Goal: Task Accomplishment & Management: Use online tool/utility

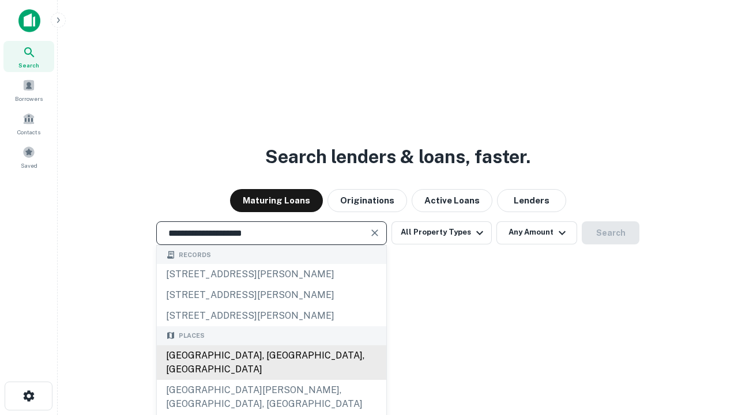
click at [271, 380] on div "[GEOGRAPHIC_DATA], [GEOGRAPHIC_DATA], [GEOGRAPHIC_DATA]" at bounding box center [272, 362] width 230 height 35
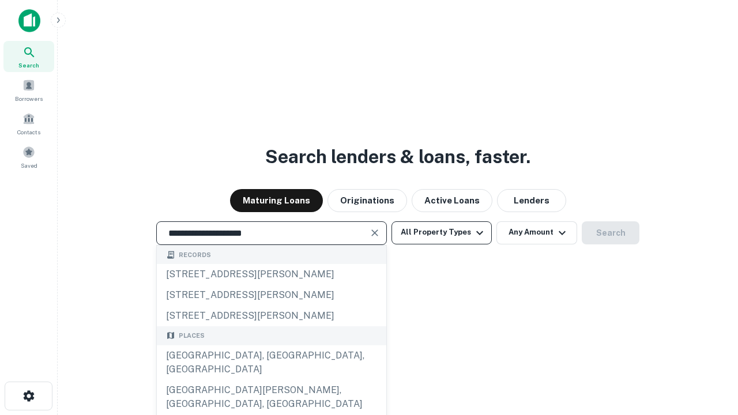
type input "**********"
click at [442, 232] on button "All Property Types" at bounding box center [442, 232] width 100 height 23
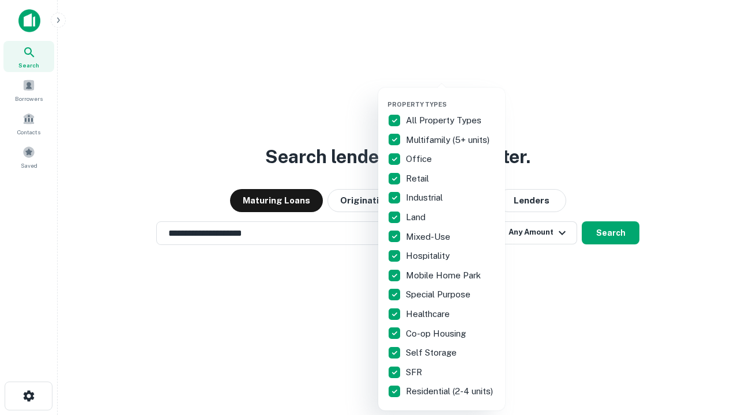
click at [451, 97] on button "button" at bounding box center [451, 97] width 127 height 1
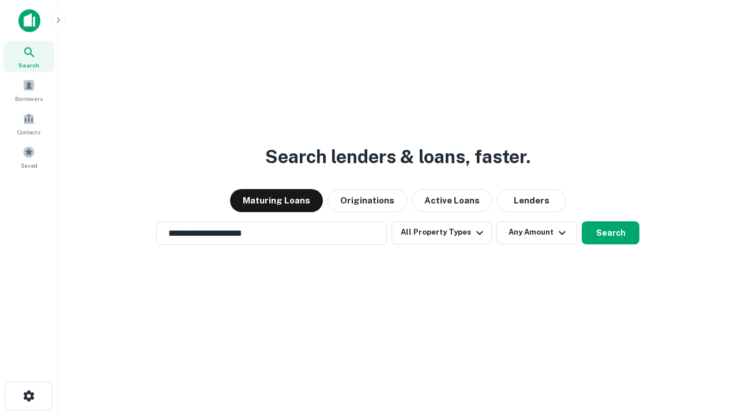
scroll to position [18, 0]
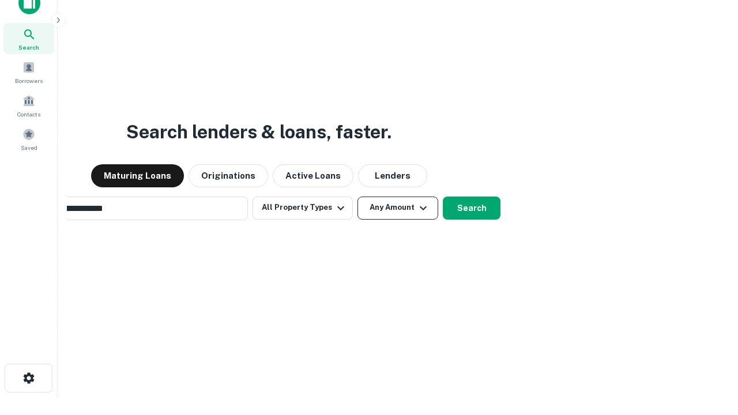
click at [358, 197] on button "Any Amount" at bounding box center [398, 208] width 81 height 23
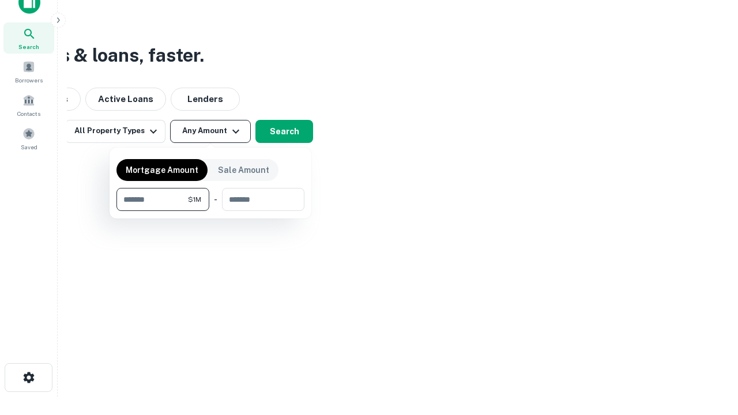
type input "*******"
click at [211, 211] on button "button" at bounding box center [211, 211] width 188 height 1
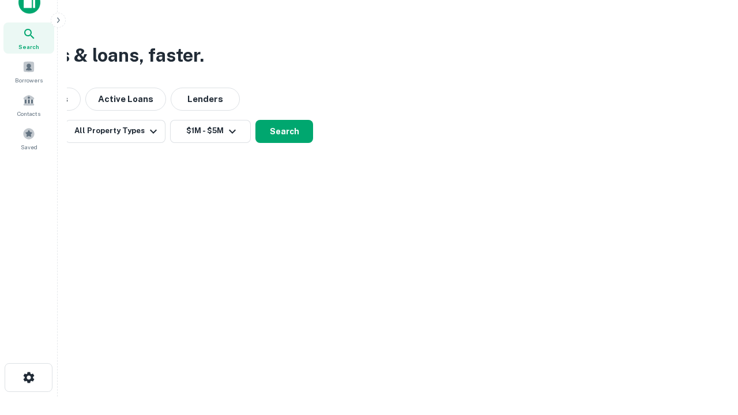
scroll to position [18, 0]
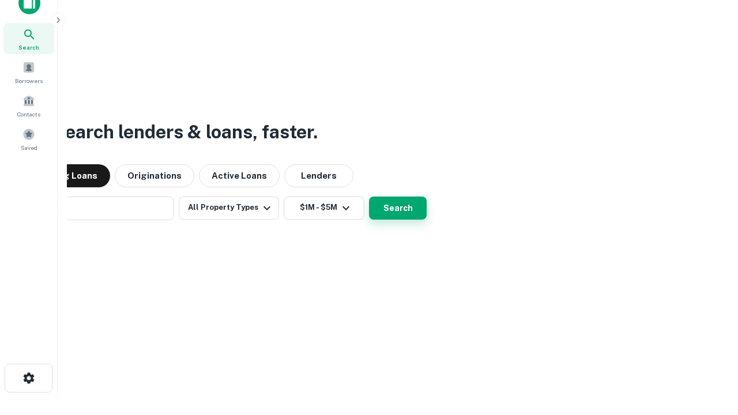
click at [369, 197] on button "Search" at bounding box center [398, 208] width 58 height 23
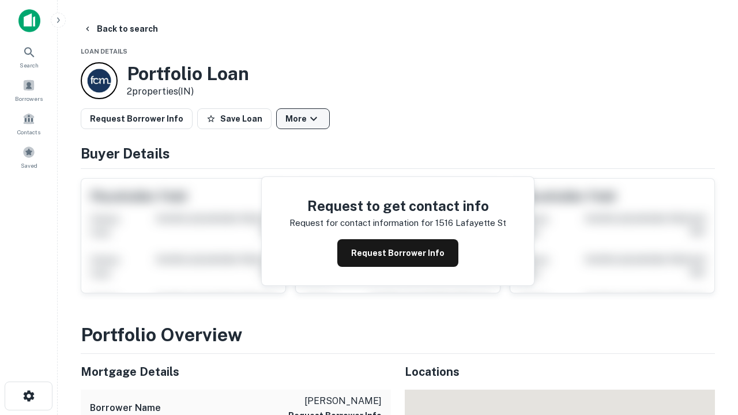
click at [303, 119] on button "More" at bounding box center [303, 118] width 54 height 21
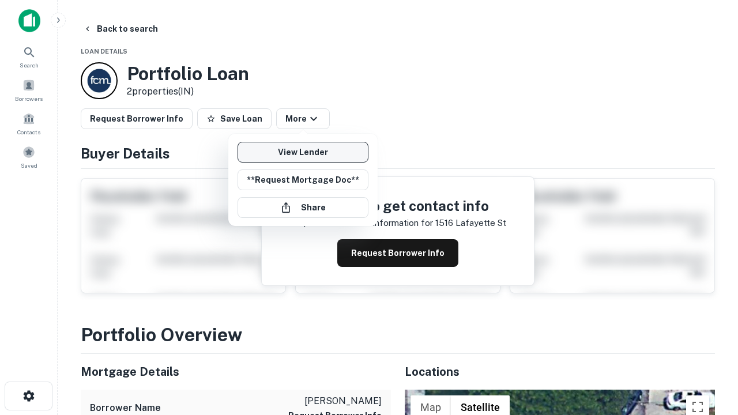
click at [303, 152] on link "View Lender" at bounding box center [303, 152] width 131 height 21
